Goal: Communication & Community: Answer question/provide support

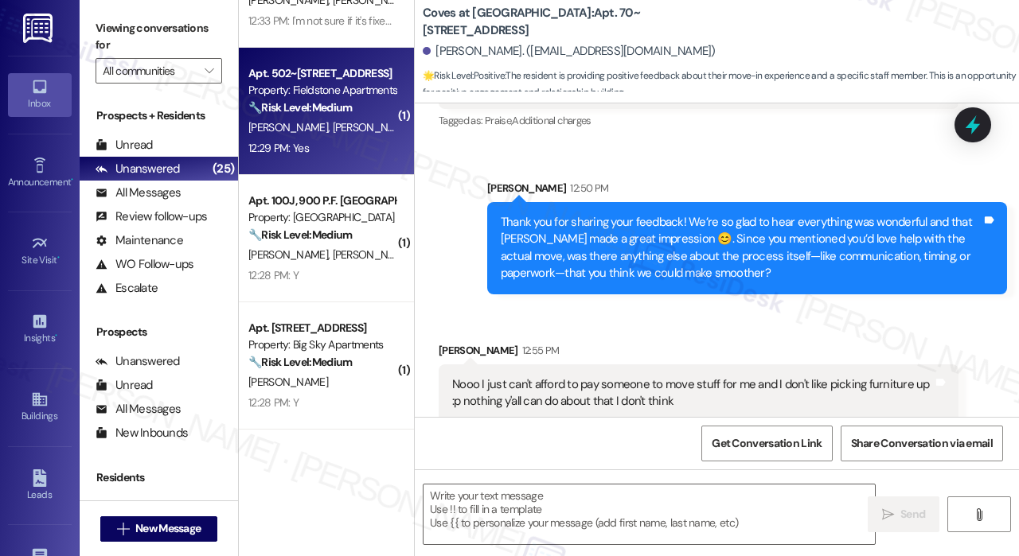
type textarea "Fetching suggested responses. Please feel free to read through the conversation…"
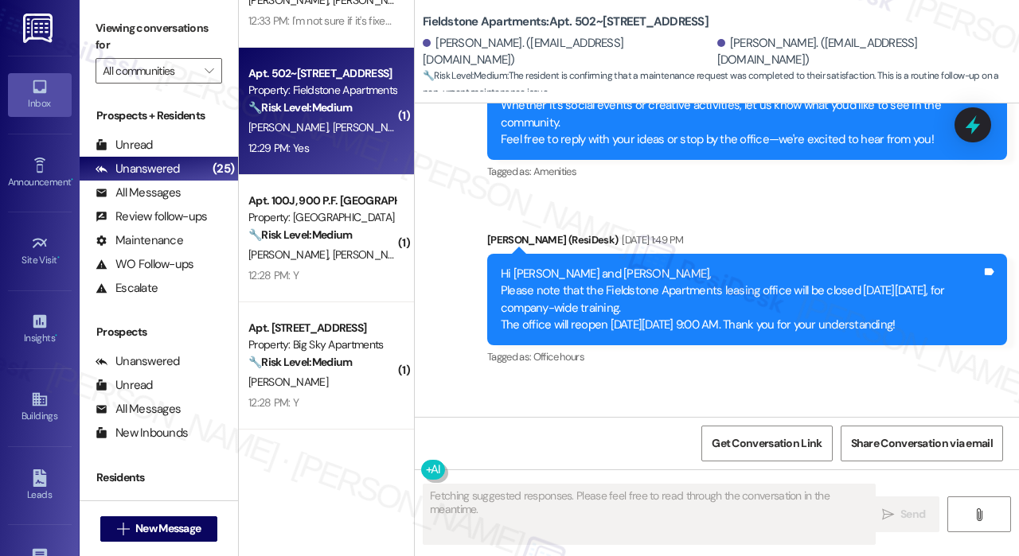
scroll to position [833, 0]
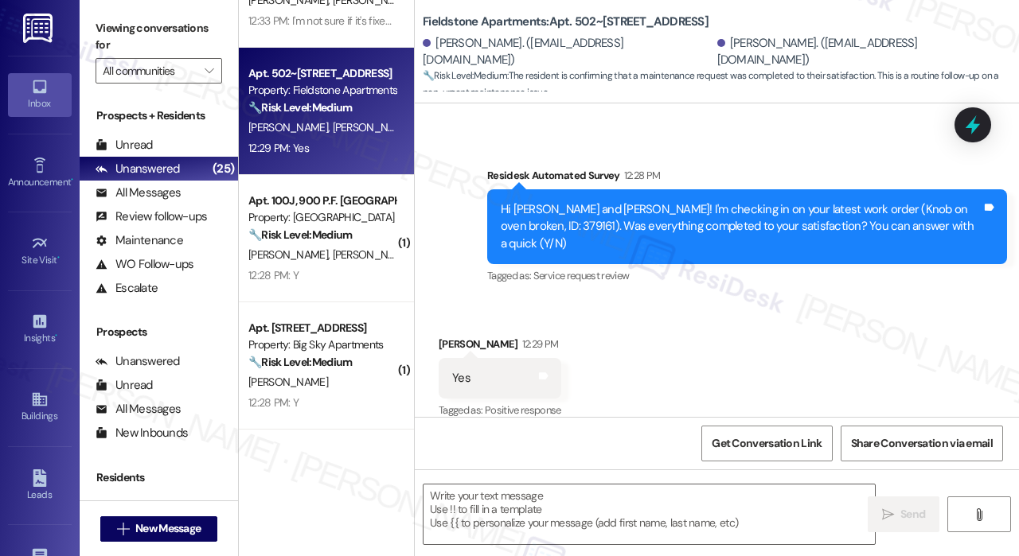
click at [322, 225] on div "Property: [GEOGRAPHIC_DATA]" at bounding box center [321, 217] width 147 height 17
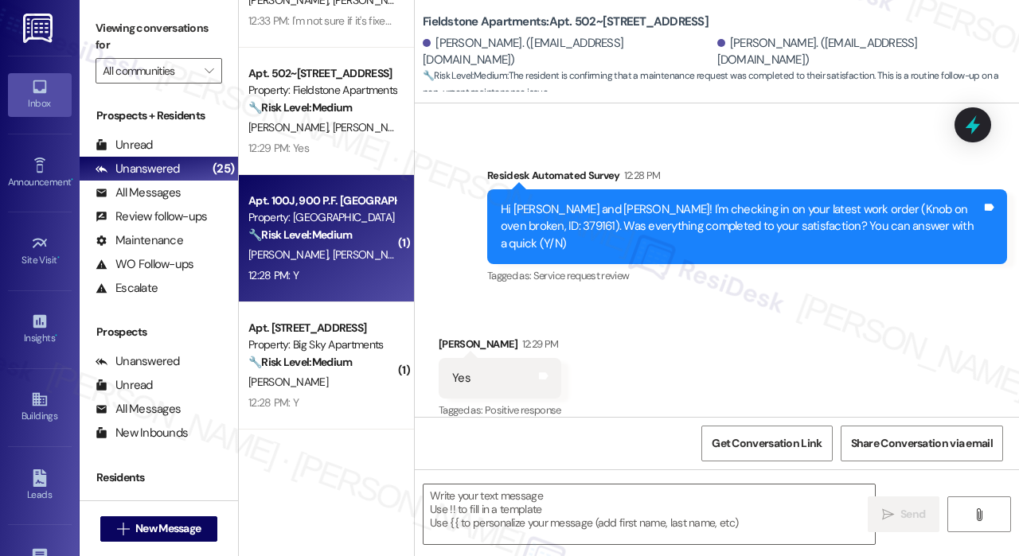
type textarea "Fetching suggested responses. Please feel free to read through the conversation…"
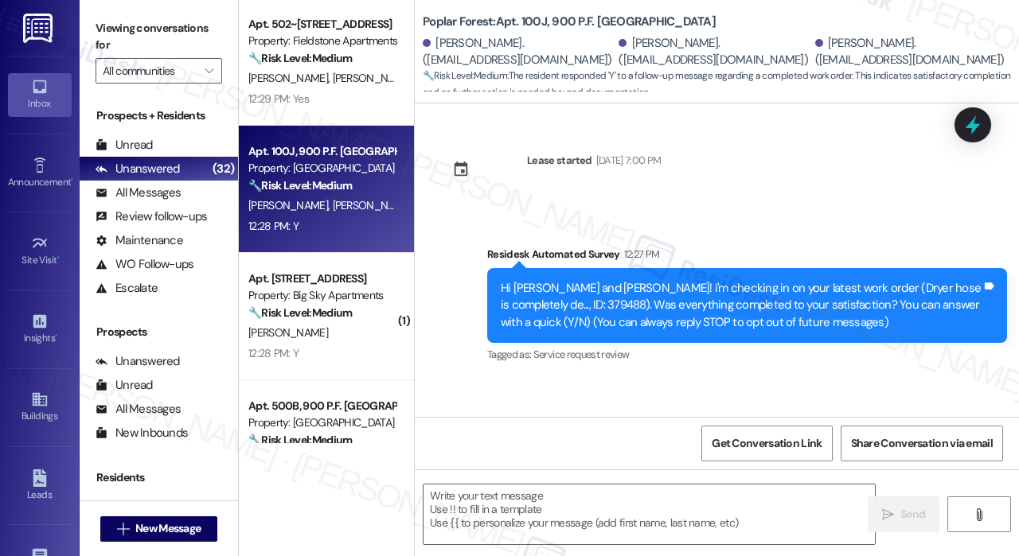
scroll to position [955, 0]
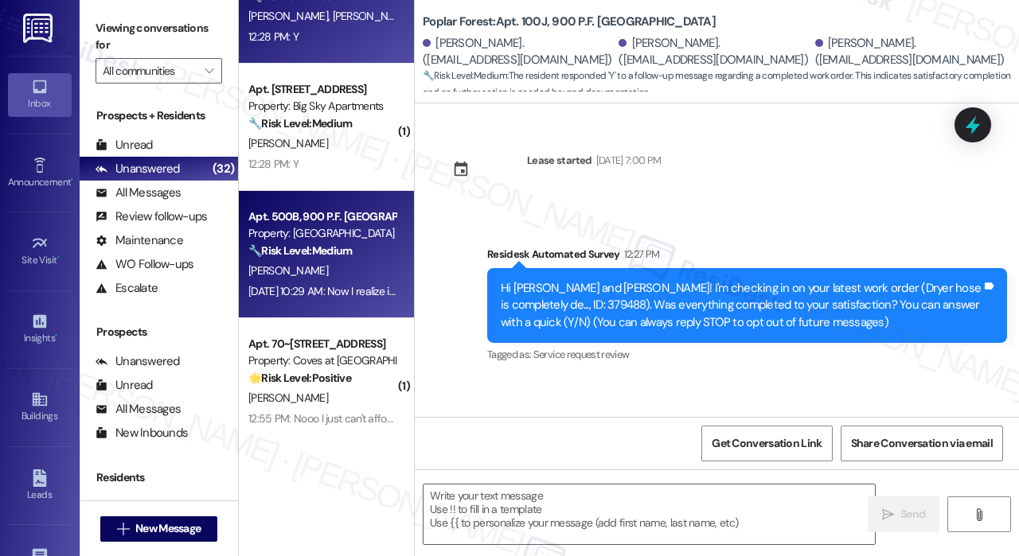
click at [351, 276] on div "[PERSON_NAME]" at bounding box center [322, 271] width 150 height 20
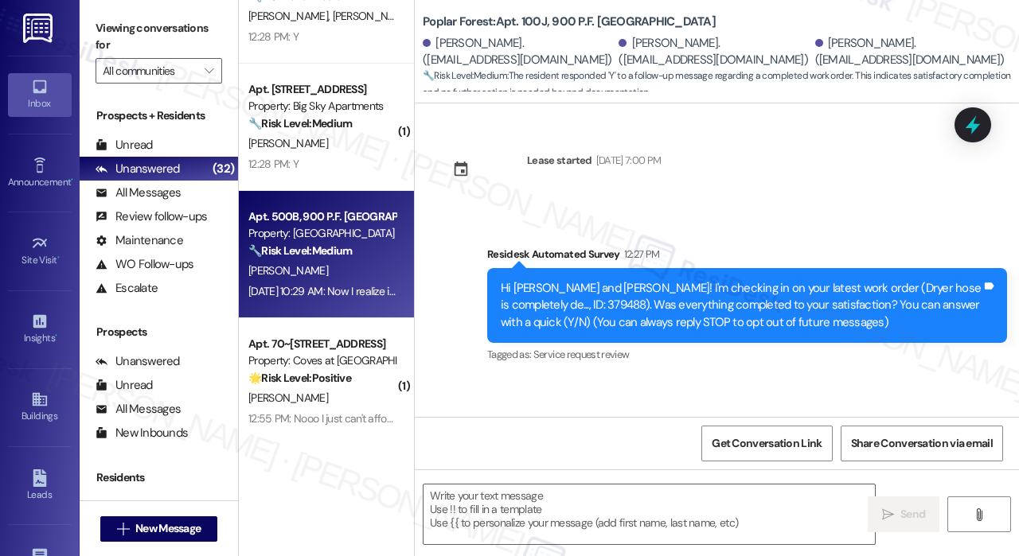
type textarea "Fetching suggested responses. Please feel free to read through the conversation…"
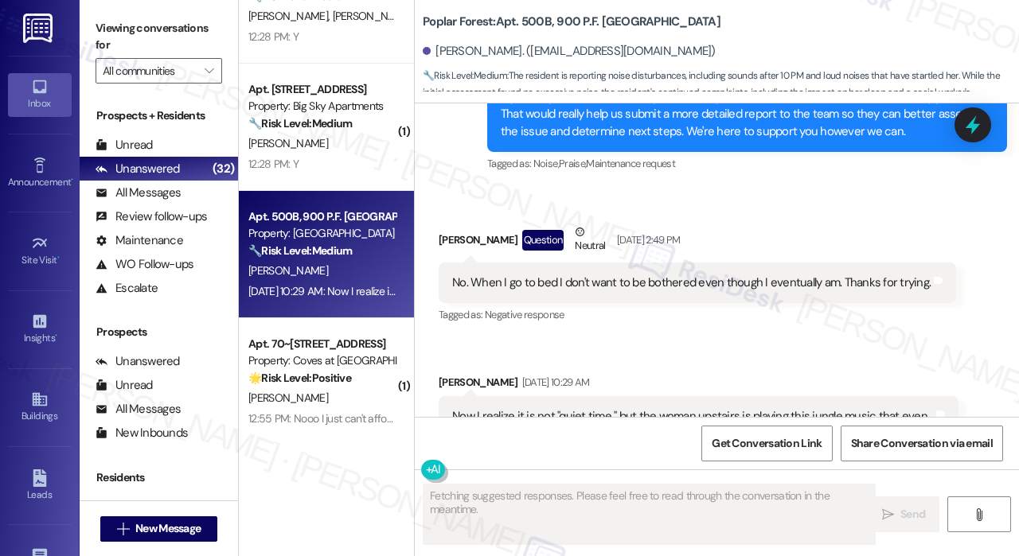
scroll to position [3299, 0]
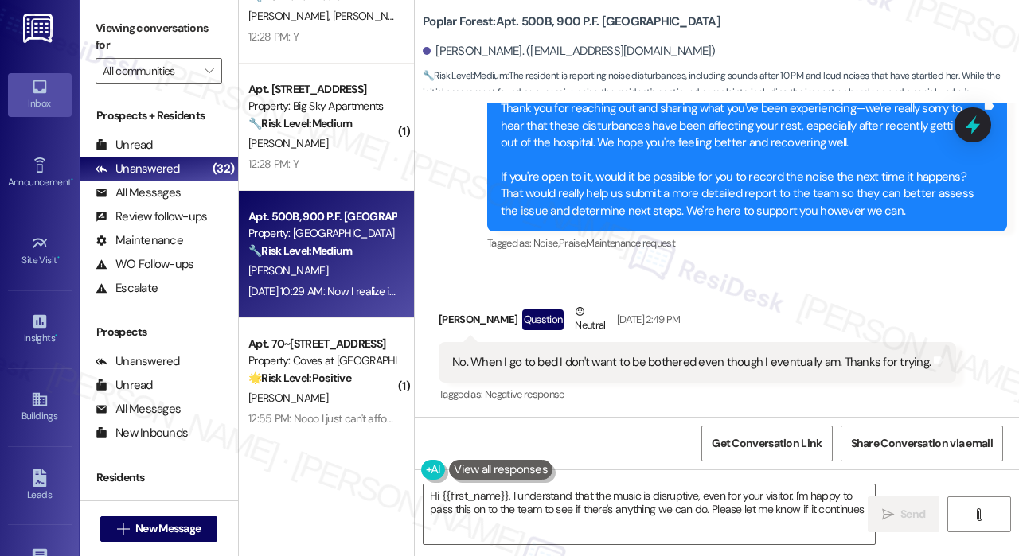
type textarea "Hi {{first_name}}, I understand that the music is disruptive, even for your vis…"
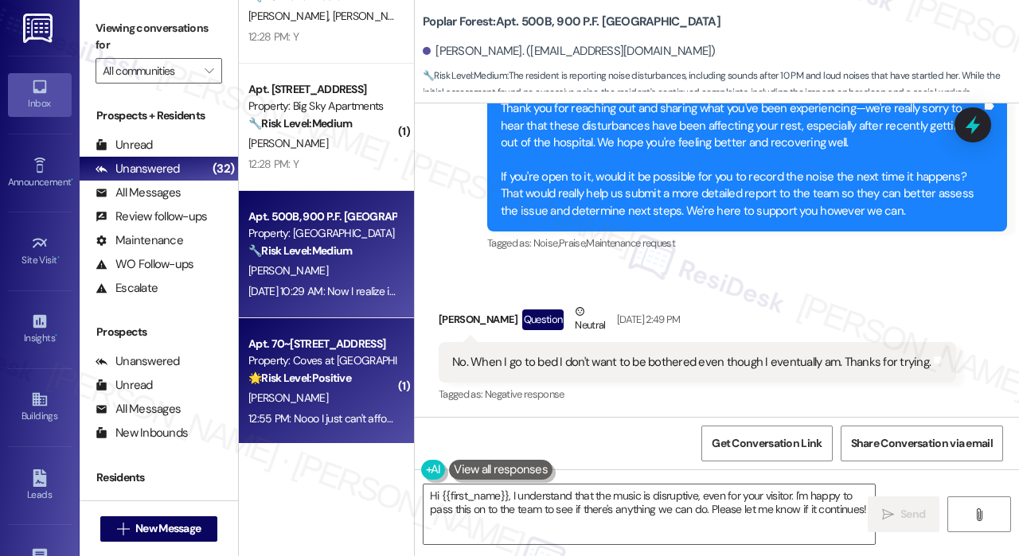
click at [396, 382] on div "Apt. 70~[STREET_ADDRESS] Property: Coves at [GEOGRAPHIC_DATA] 🌟 Risk Level: Pos…" at bounding box center [326, 381] width 175 height 127
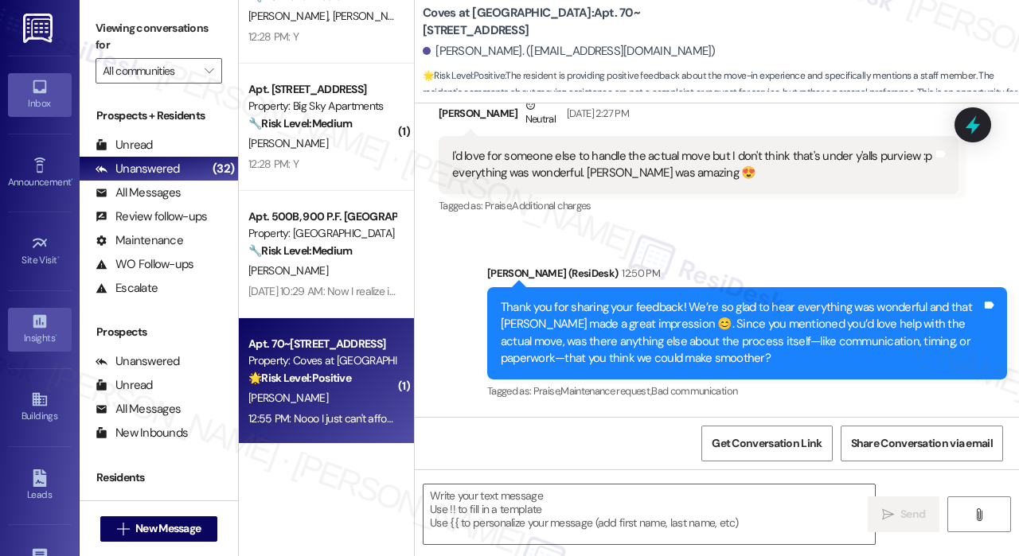
type textarea "Fetching suggested responses. Please feel free to read through the conversation…"
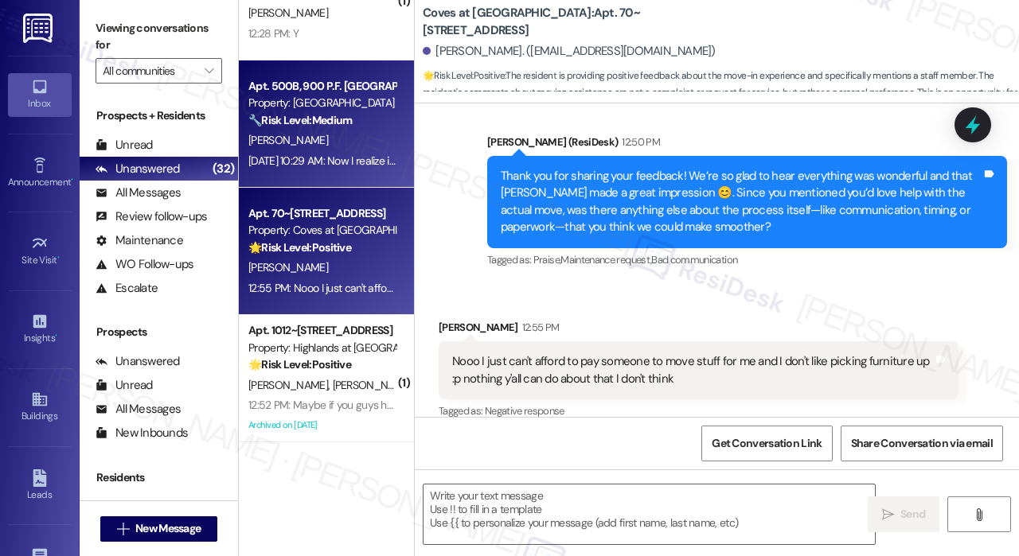
scroll to position [1115, 0]
